Goal: Information Seeking & Learning: Learn about a topic

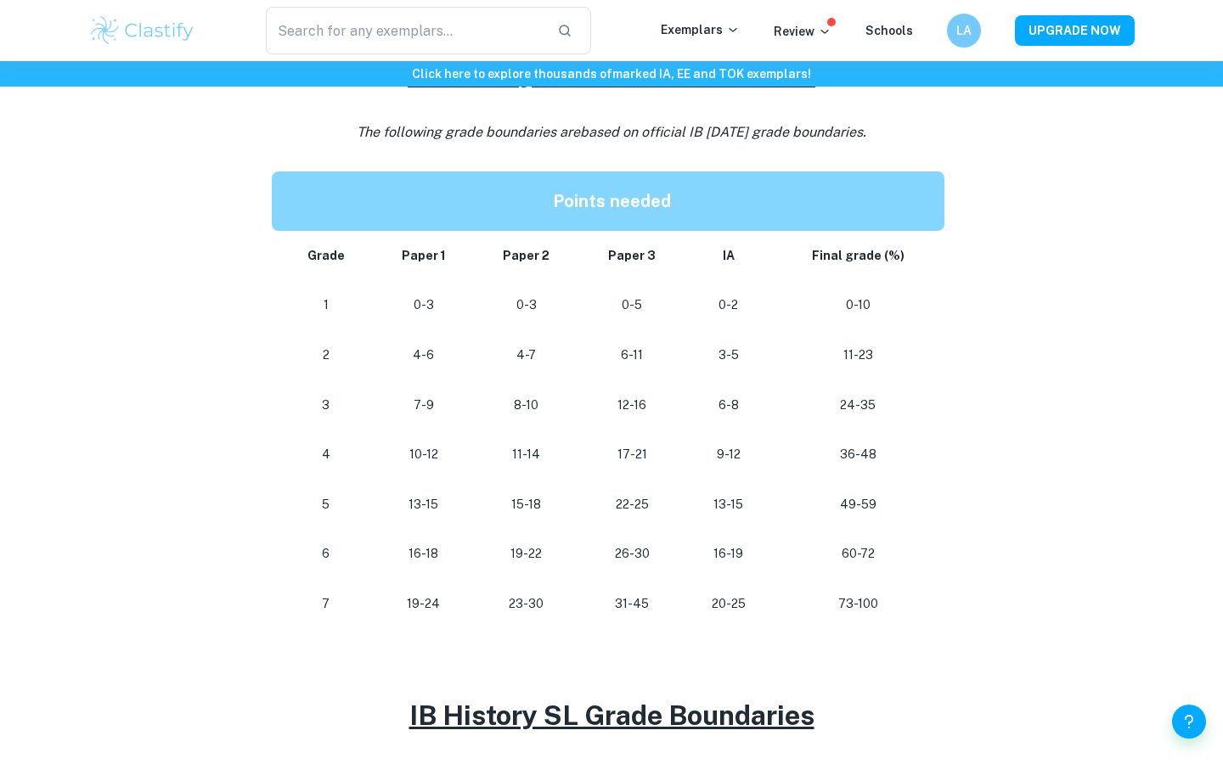
scroll to position [814, 0]
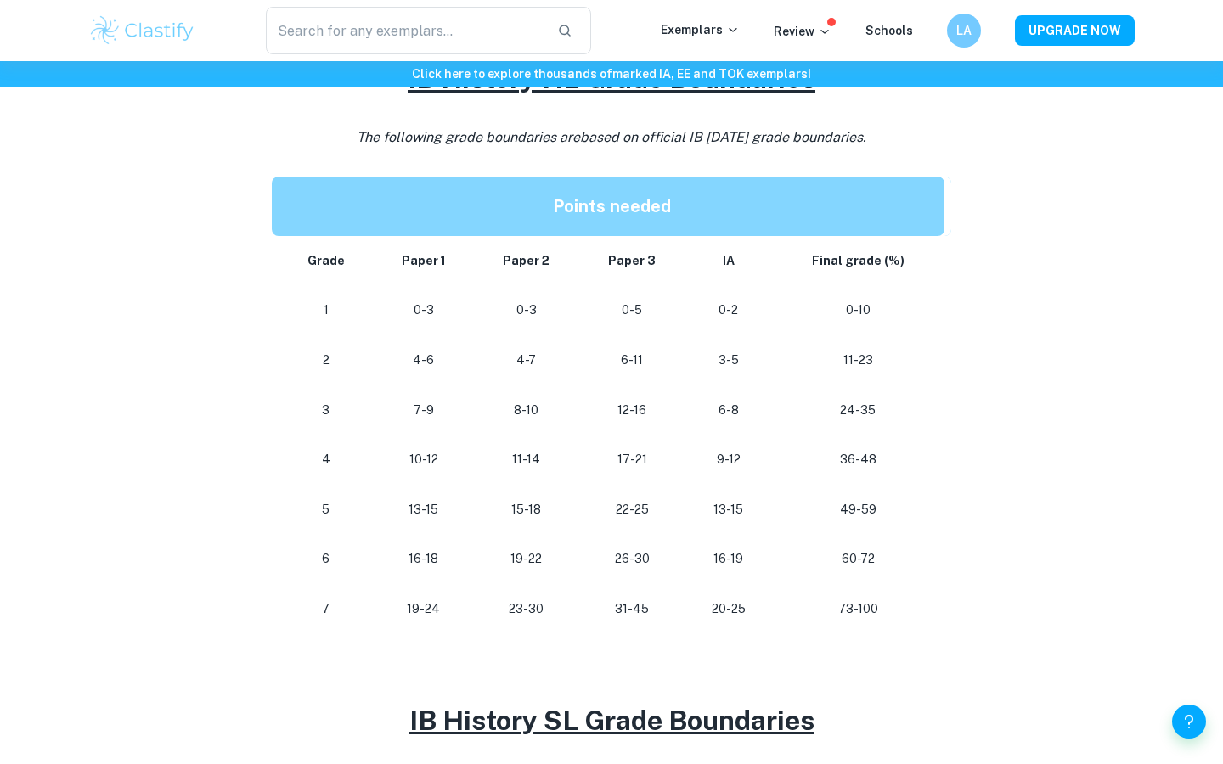
click at [802, 399] on p "24-35" at bounding box center [858, 410] width 145 height 23
click at [990, 235] on div "IB History Grade Boundaries By [PERSON_NAME] • [DATE] Get feedback on your Hist…" at bounding box center [611, 520] width 1046 height 2406
click at [1043, 195] on div "IB History Grade Boundaries By Roxanne • February 2, 2024 Get feedback on your …" at bounding box center [611, 520] width 1046 height 2406
